Goal: Task Accomplishment & Management: Complete application form

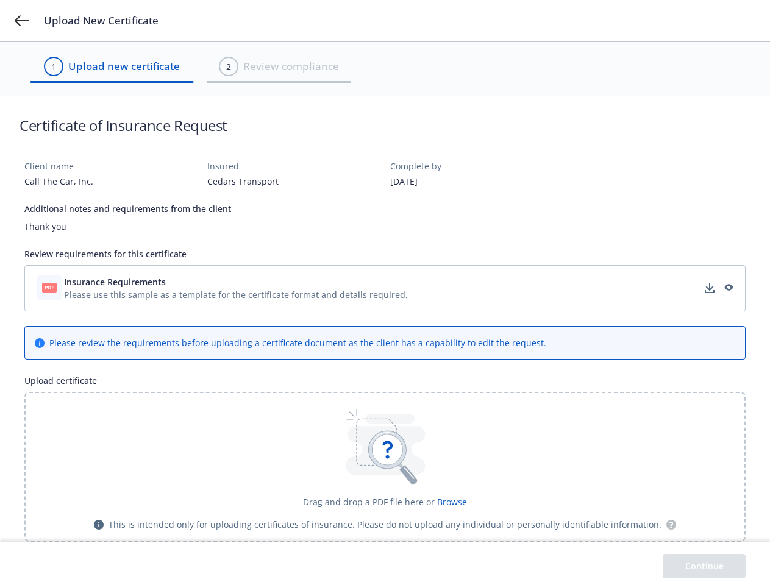
click at [22, 21] on icon at bounding box center [22, 20] width 15 height 11
click at [385, 288] on div "Please use this sample as a template for the certificate format and details req…" at bounding box center [236, 294] width 344 height 13
click at [236, 282] on span "Insurance Requirements" at bounding box center [236, 281] width 344 height 13
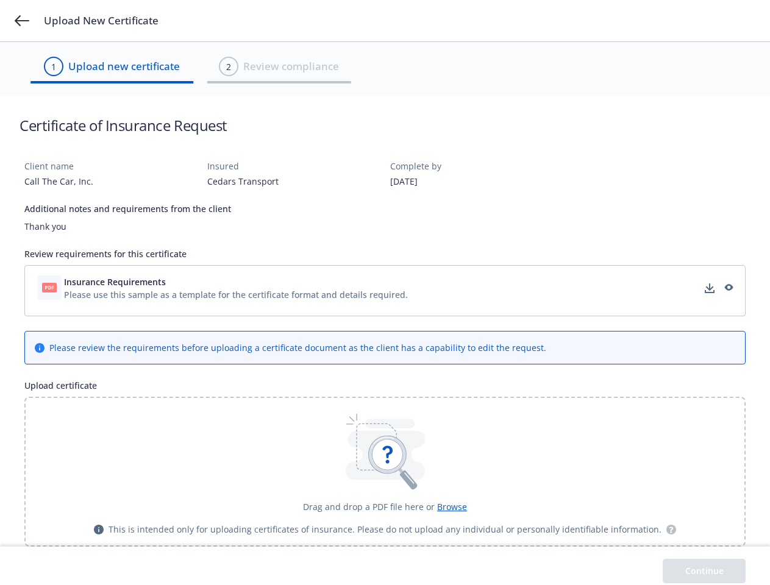
click at [709, 288] on icon "download" at bounding box center [710, 286] width 8 height 7
